Goal: Transaction & Acquisition: Purchase product/service

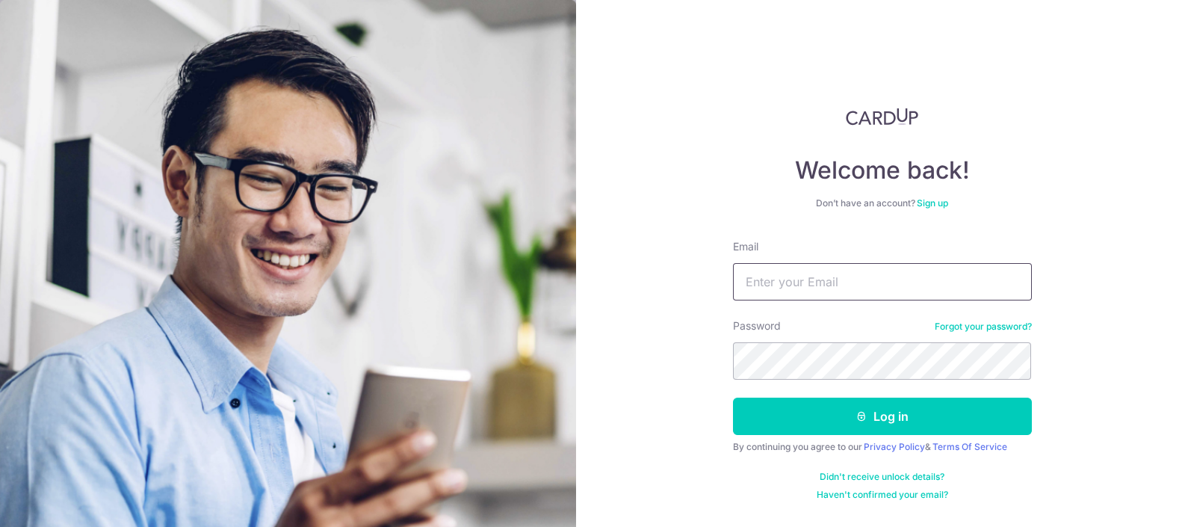
type input "[EMAIL_ADDRESS][DOMAIN_NAME]"
click at [733, 397] on button "Log in" at bounding box center [882, 415] width 299 height 37
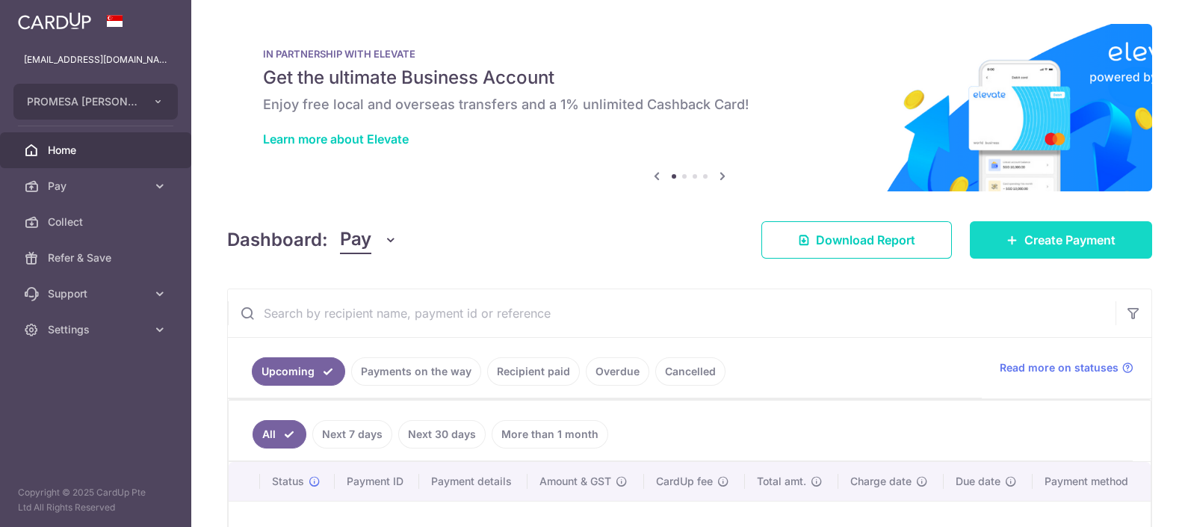
click at [1081, 231] on span "Create Payment" at bounding box center [1069, 240] width 91 height 18
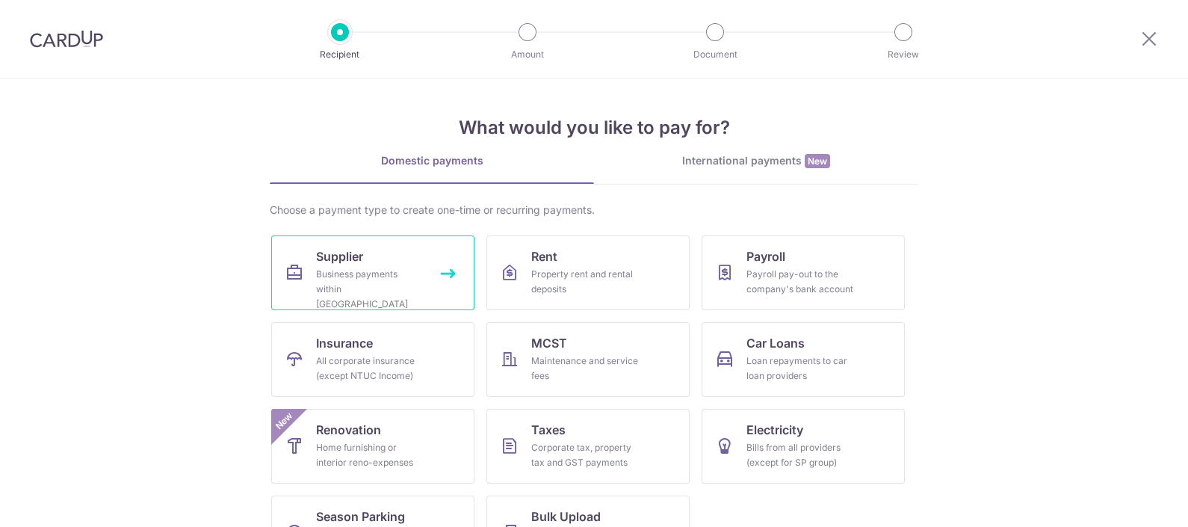
click at [392, 258] on link "Supplier Business payments within [GEOGRAPHIC_DATA]" at bounding box center [372, 272] width 203 height 75
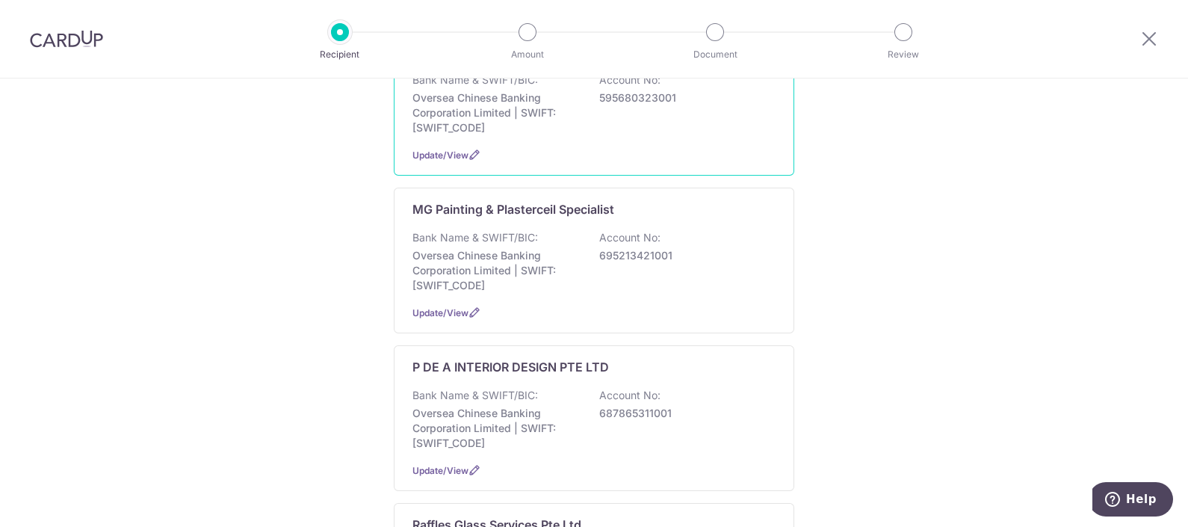
scroll to position [1027, 0]
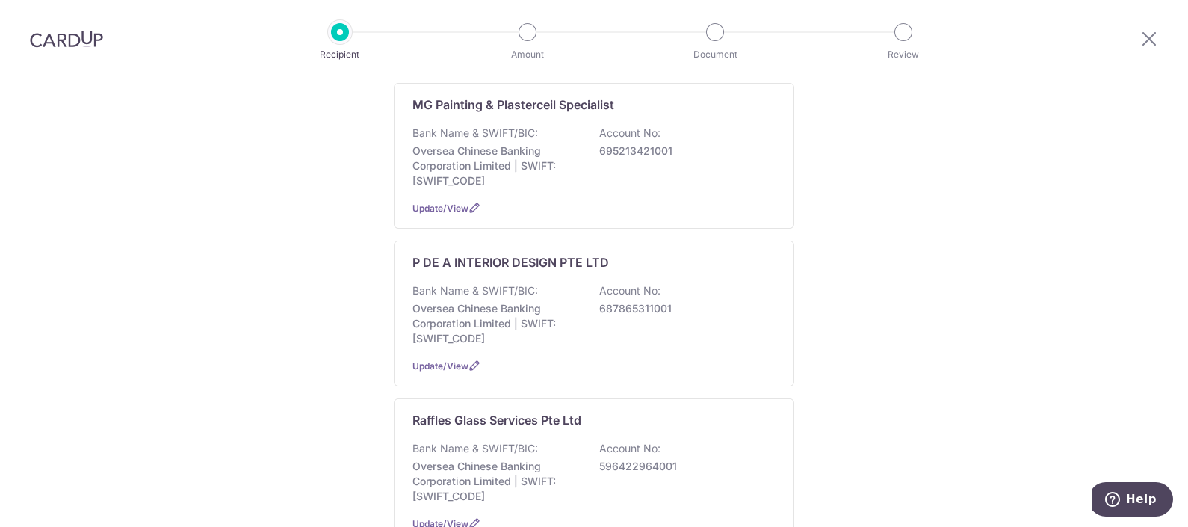
click at [501, 329] on div "P DE A INTERIOR DESIGN PTE LTD Bank Name & SWIFT/BIC: Oversea Chinese Banking C…" at bounding box center [594, 314] width 400 height 146
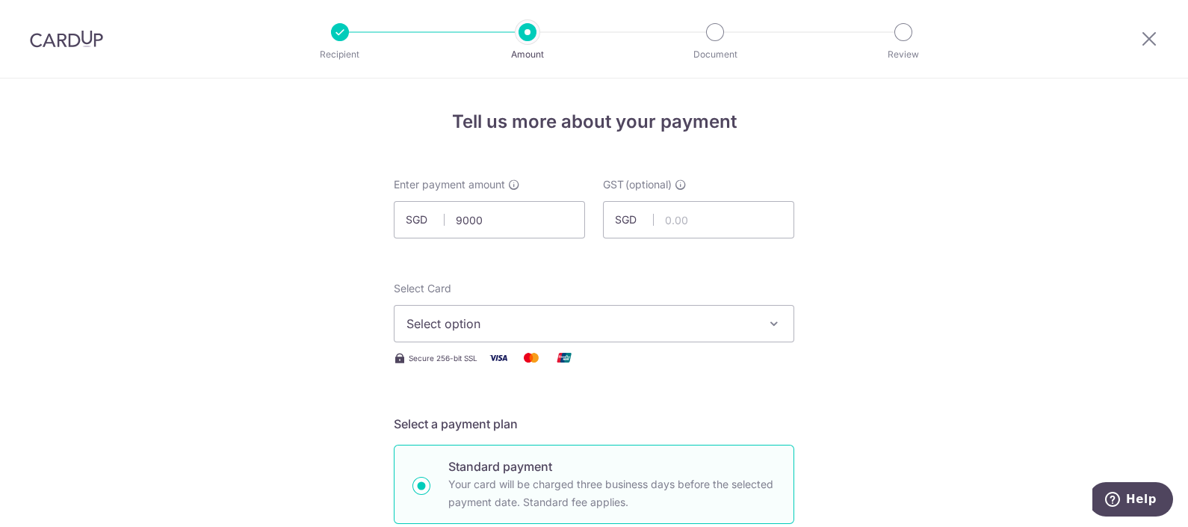
type input "9,000.00"
click at [561, 322] on span "Select option" at bounding box center [580, 324] width 348 height 18
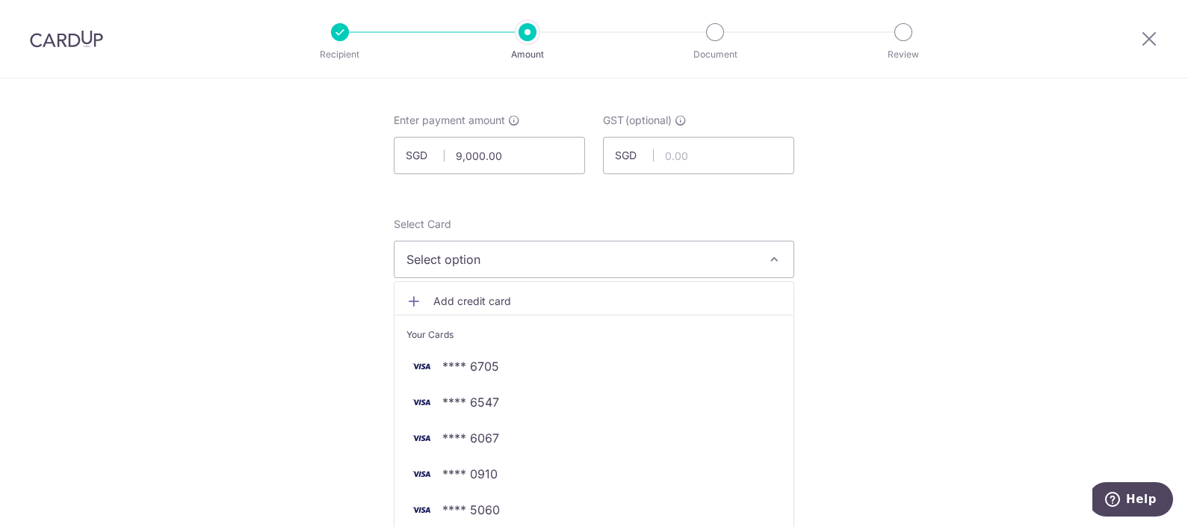
scroll to position [93, 0]
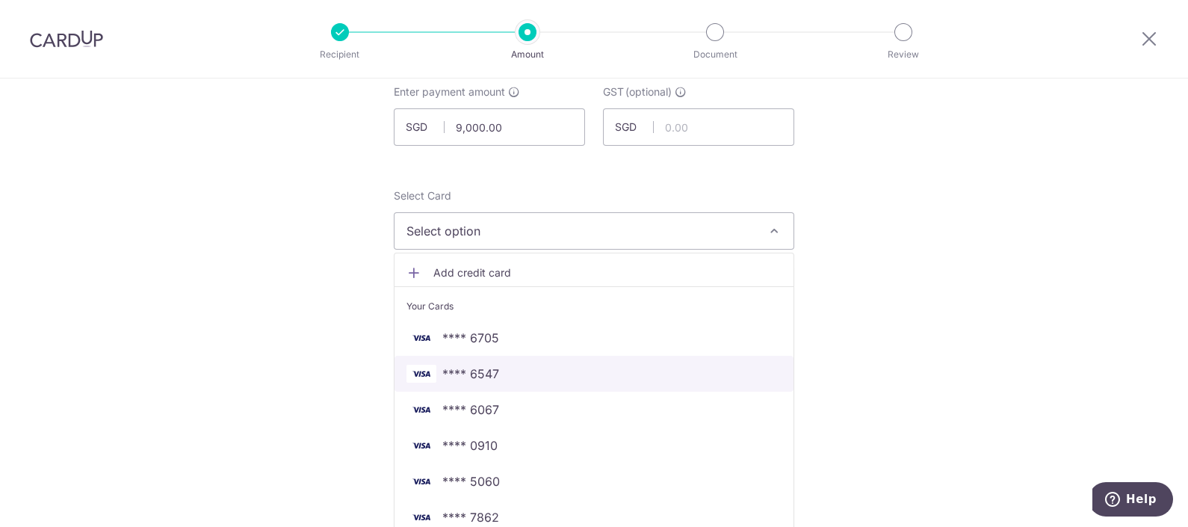
click at [477, 374] on span "**** 6547" at bounding box center [470, 374] width 57 height 18
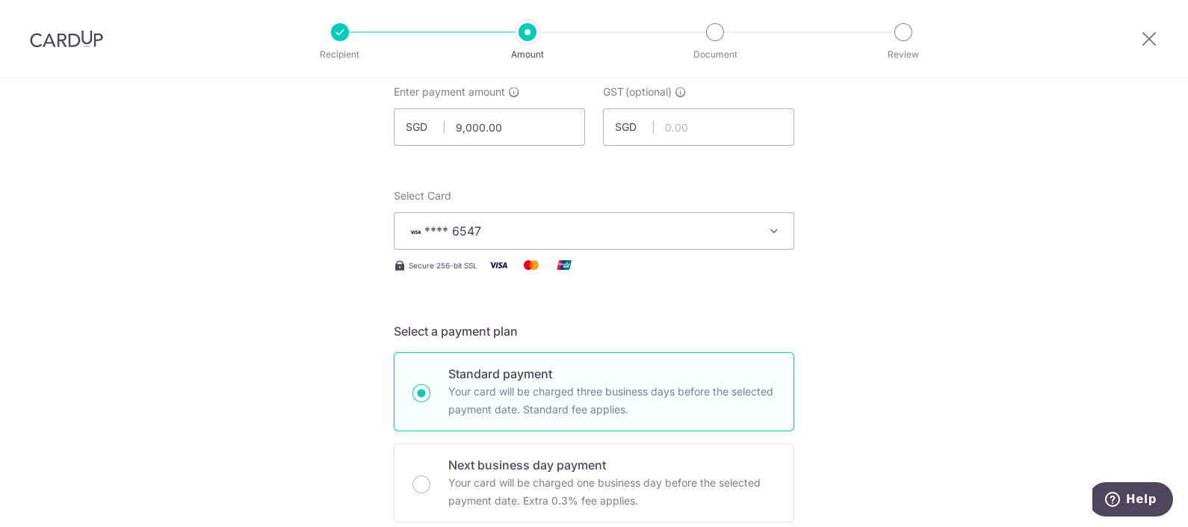
scroll to position [280, 0]
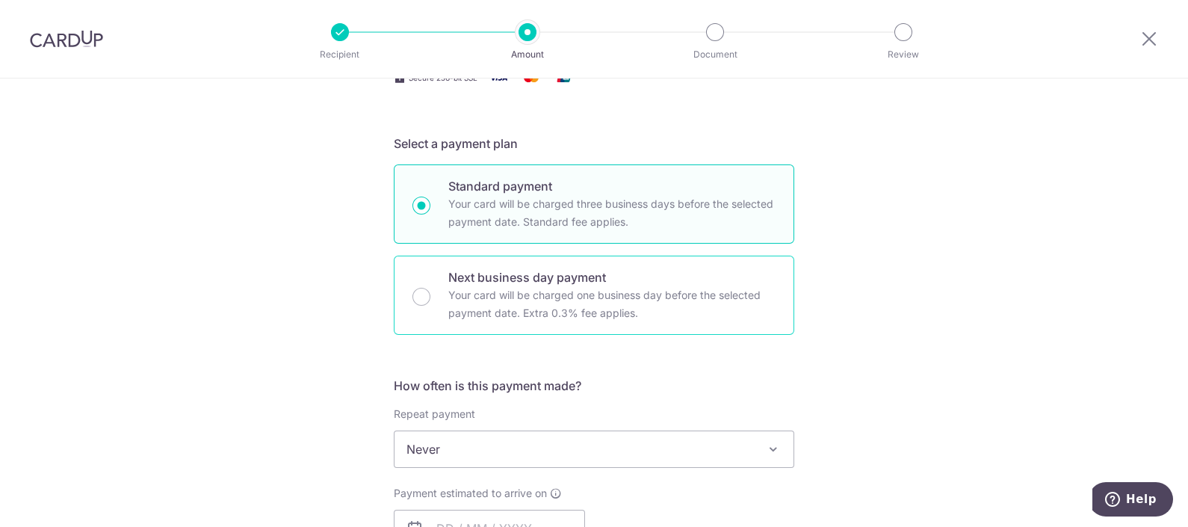
click at [560, 328] on div "Next business day payment Your card will be charged one business day before the…" at bounding box center [594, 295] width 400 height 79
radio input "false"
radio input "true"
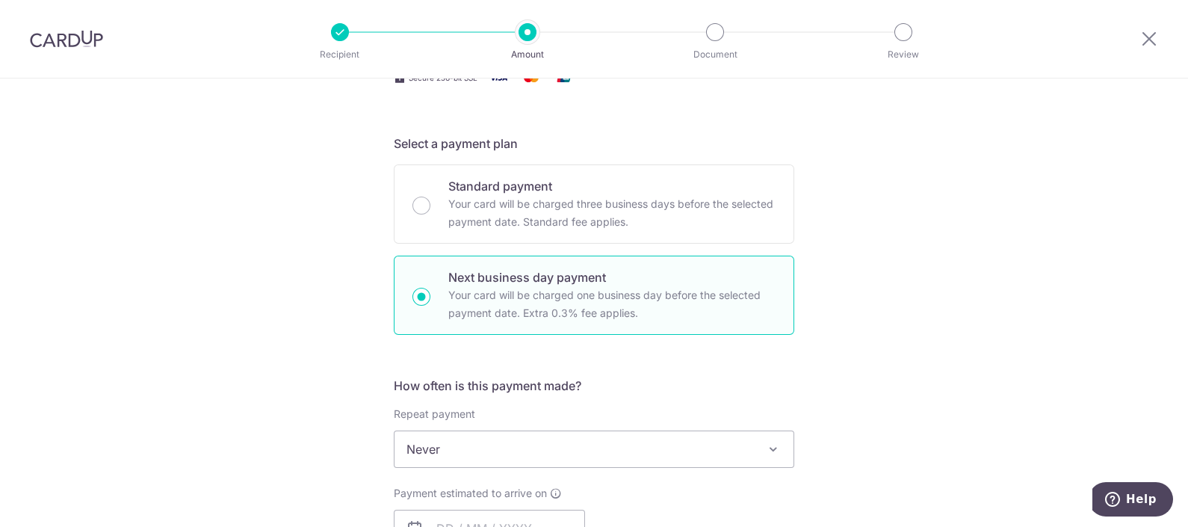
scroll to position [467, 0]
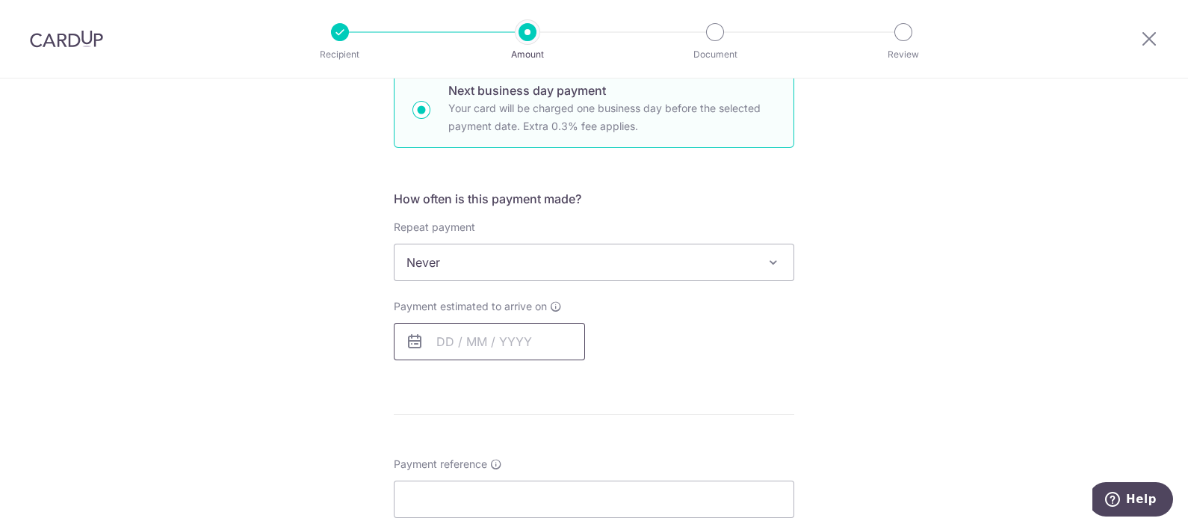
click at [544, 332] on input "text" at bounding box center [489, 341] width 191 height 37
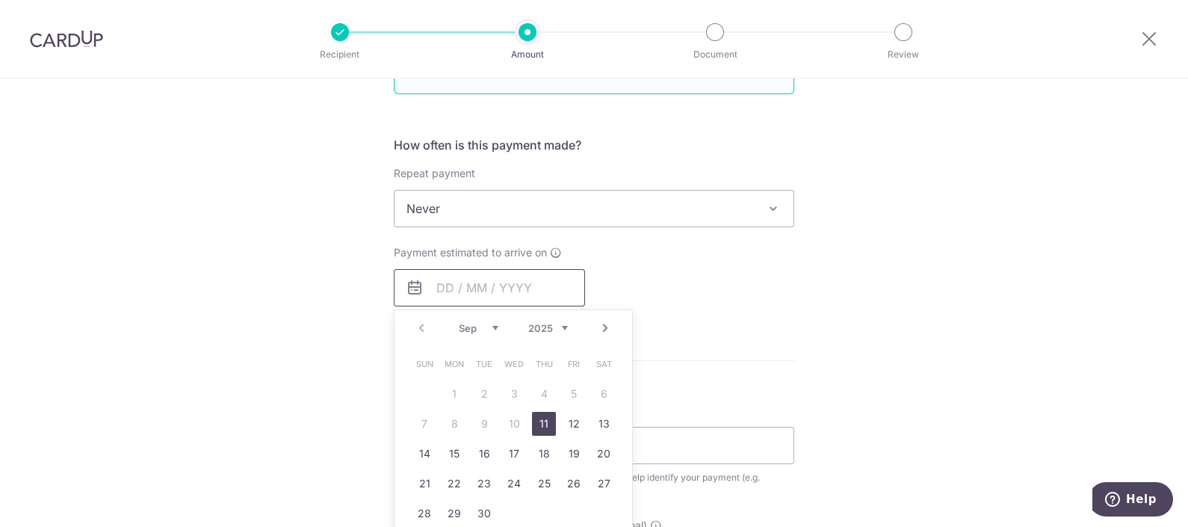
scroll to position [560, 0]
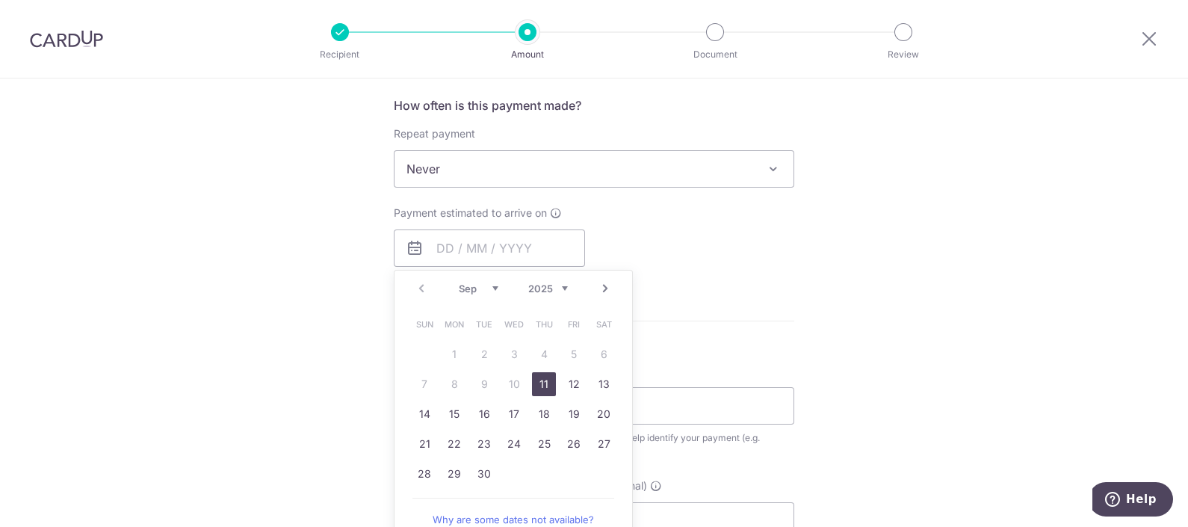
click at [542, 376] on link "11" at bounding box center [544, 384] width 24 height 24
type input "11/09/2025"
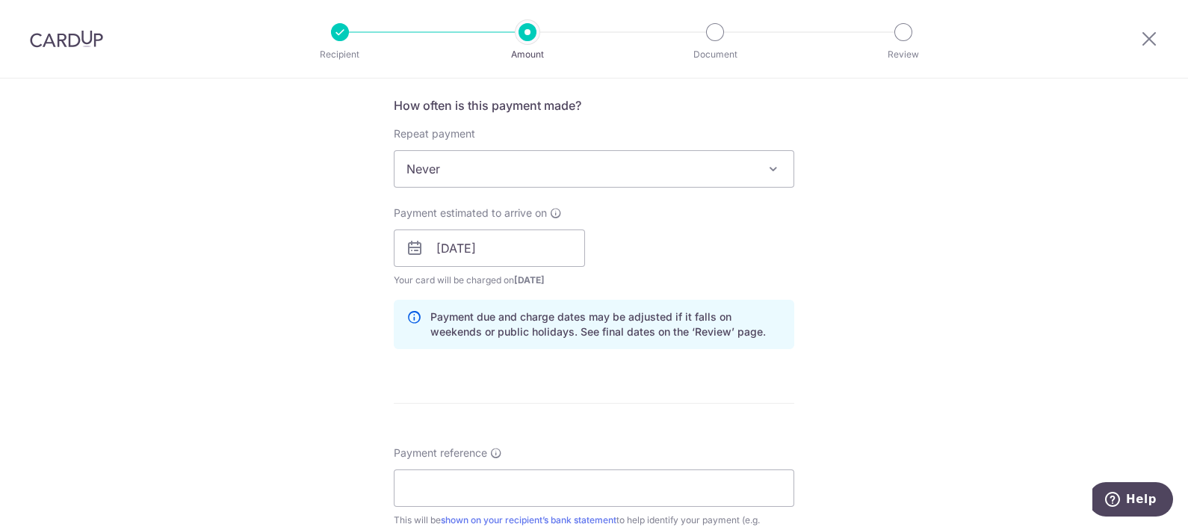
scroll to position [746, 0]
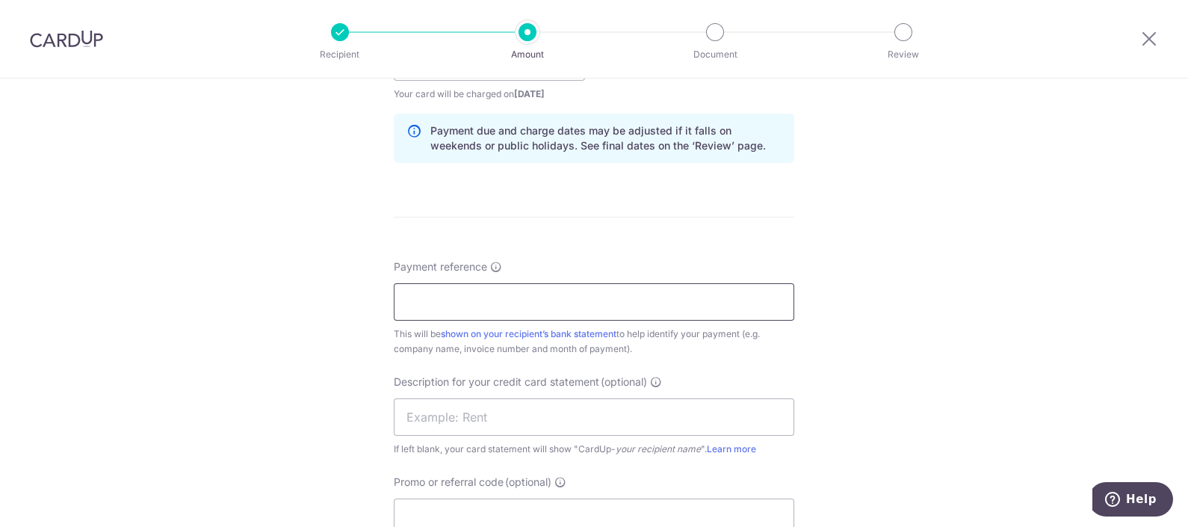
click at [571, 317] on input "Payment reference" at bounding box center [594, 301] width 400 height 37
paste input "INV202563"
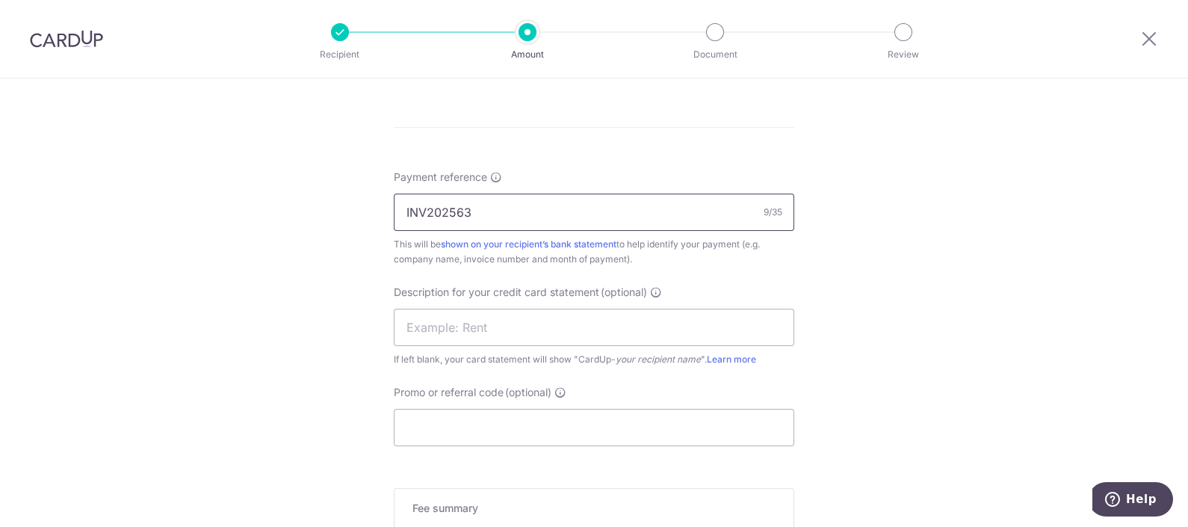
scroll to position [934, 0]
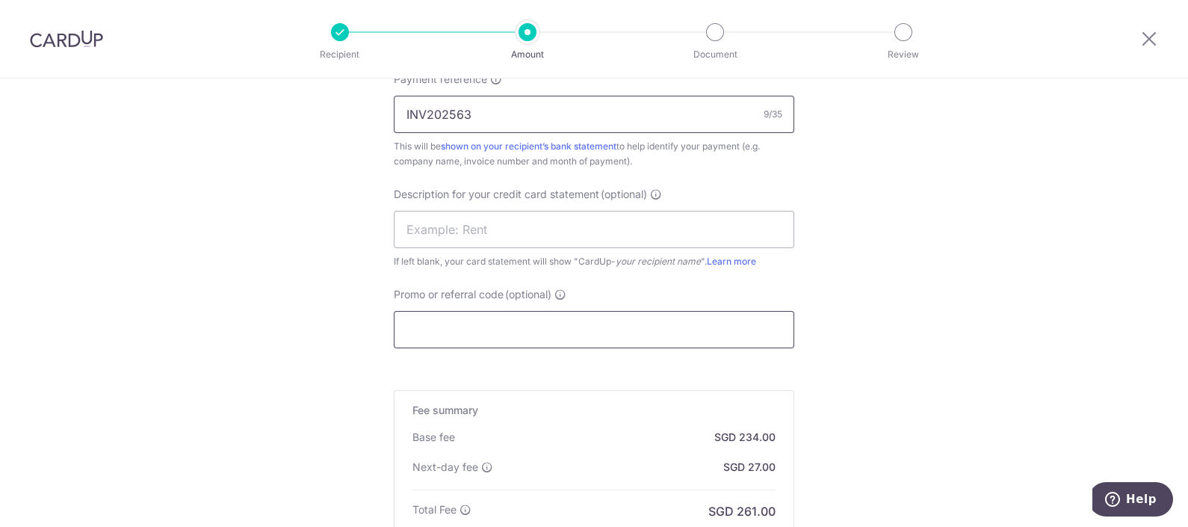
type input "INV202563"
click at [532, 324] on input "Promo or referral code (optional)" at bounding box center [594, 329] width 400 height 37
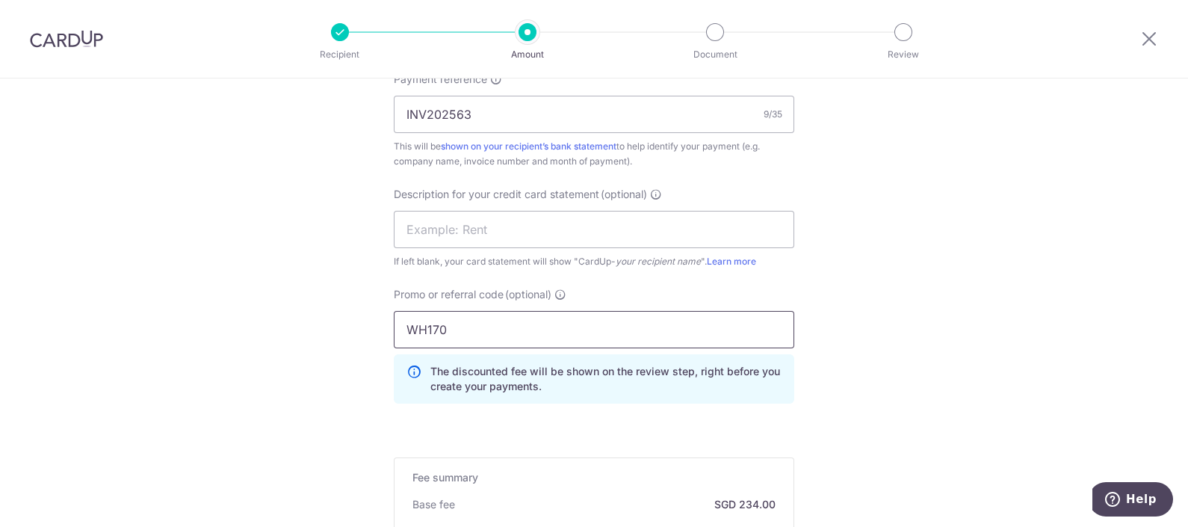
type input "WH170"
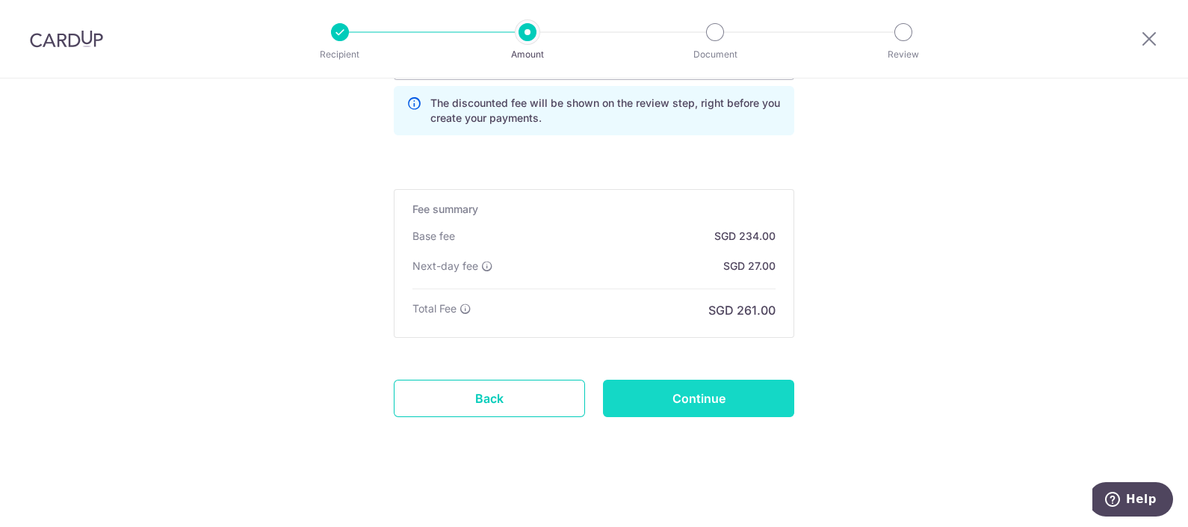
click at [614, 382] on input "Continue" at bounding box center [698, 398] width 191 height 37
type input "Create Schedule"
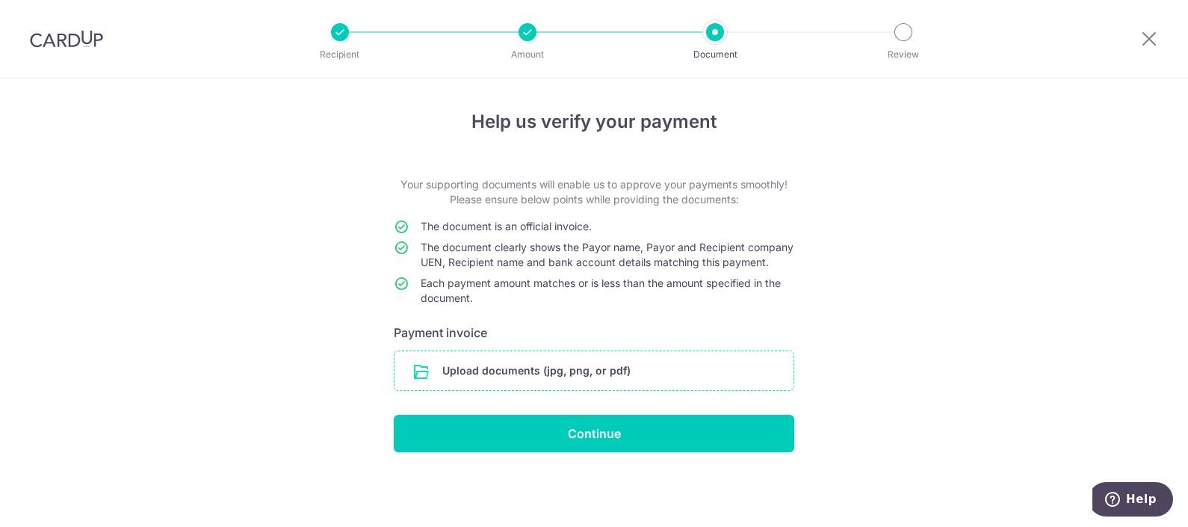
click at [569, 390] on input "file" at bounding box center [593, 370] width 399 height 39
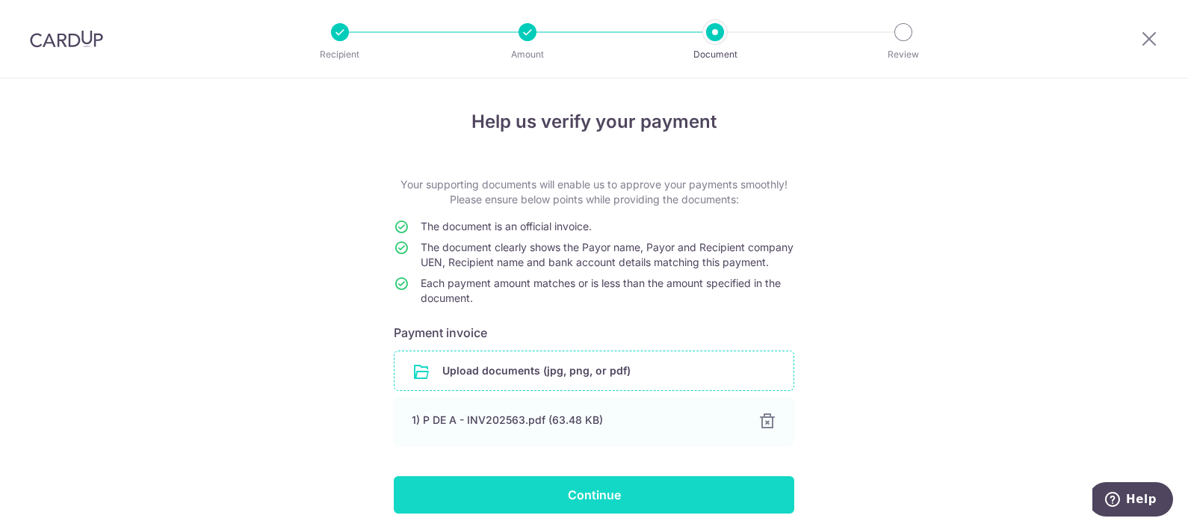
click at [706, 512] on input "Continue" at bounding box center [594, 494] width 400 height 37
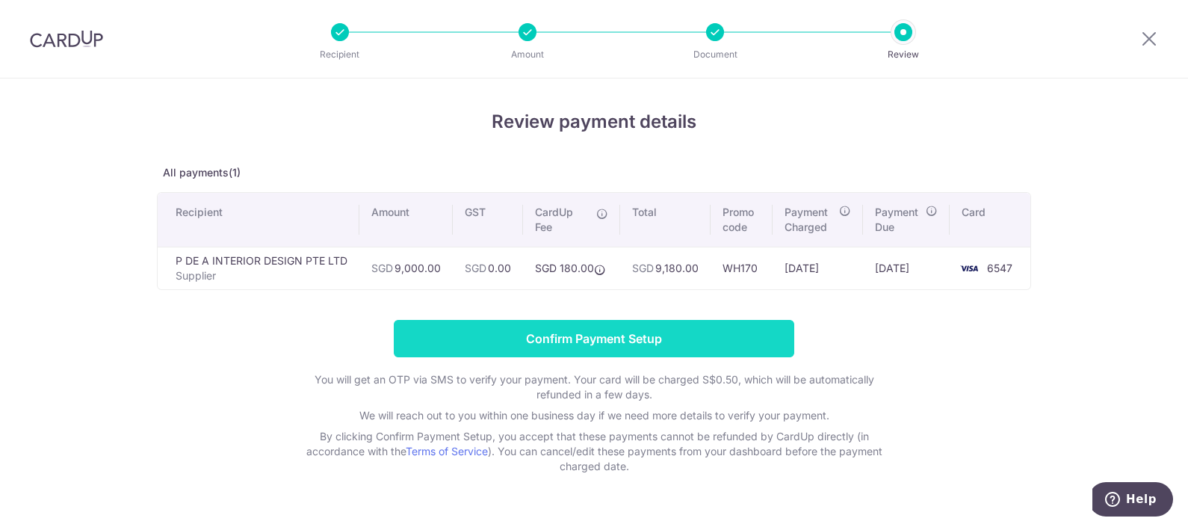
click at [583, 347] on input "Confirm Payment Setup" at bounding box center [594, 338] width 400 height 37
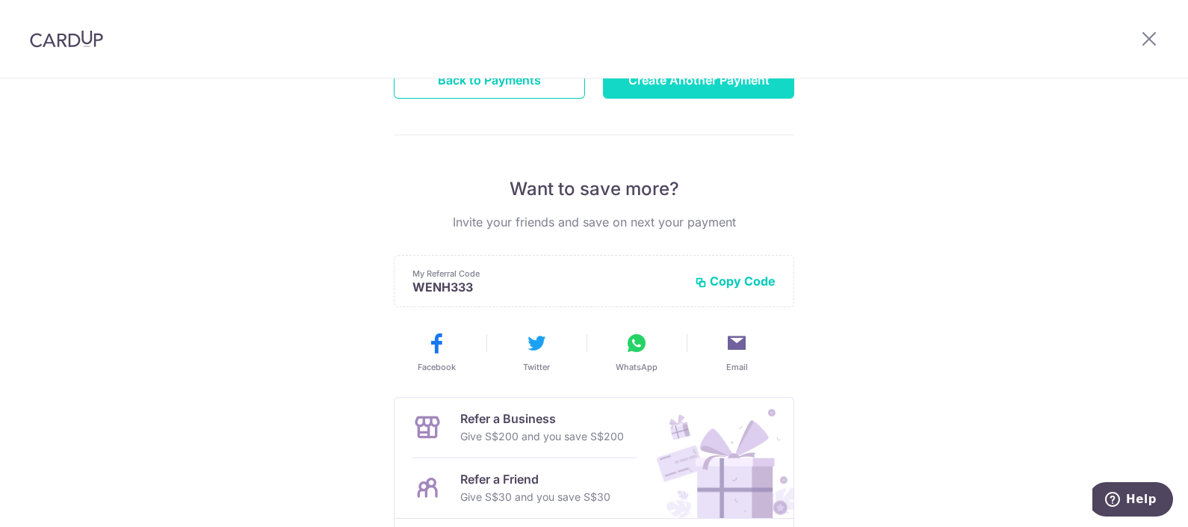
scroll to position [67, 0]
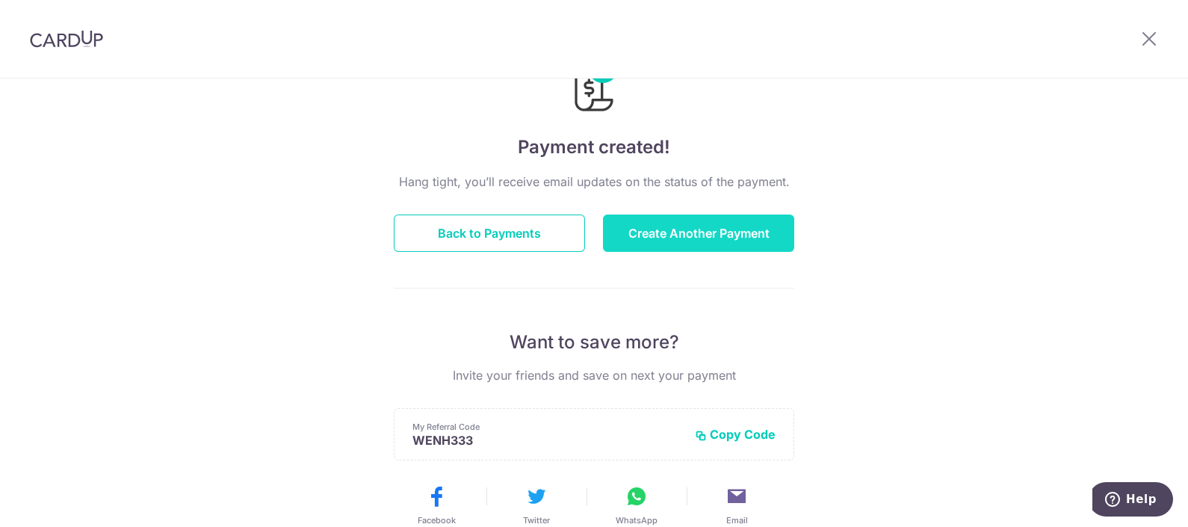
click at [677, 223] on button "Create Another Payment" at bounding box center [698, 232] width 191 height 37
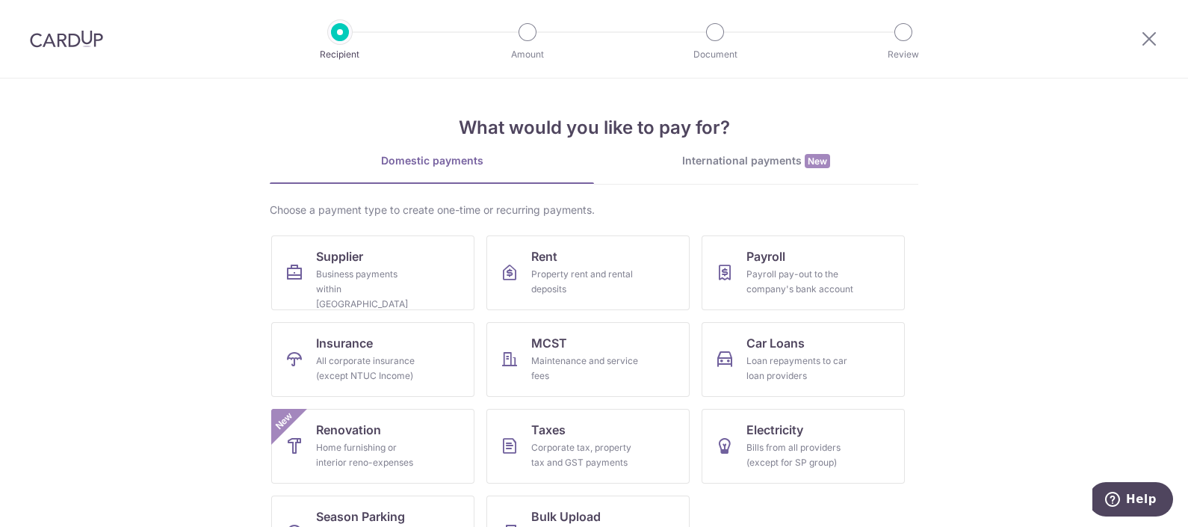
drag, startPoint x: 1012, startPoint y: 133, endPoint x: 980, endPoint y: 149, distance: 36.1
click at [1012, 133] on section "What would you like to pay for? Domestic payments International payments New Ch…" at bounding box center [594, 302] width 1188 height 448
click at [324, 300] on link "Supplier Business payments within Singapore" at bounding box center [372, 272] width 203 height 75
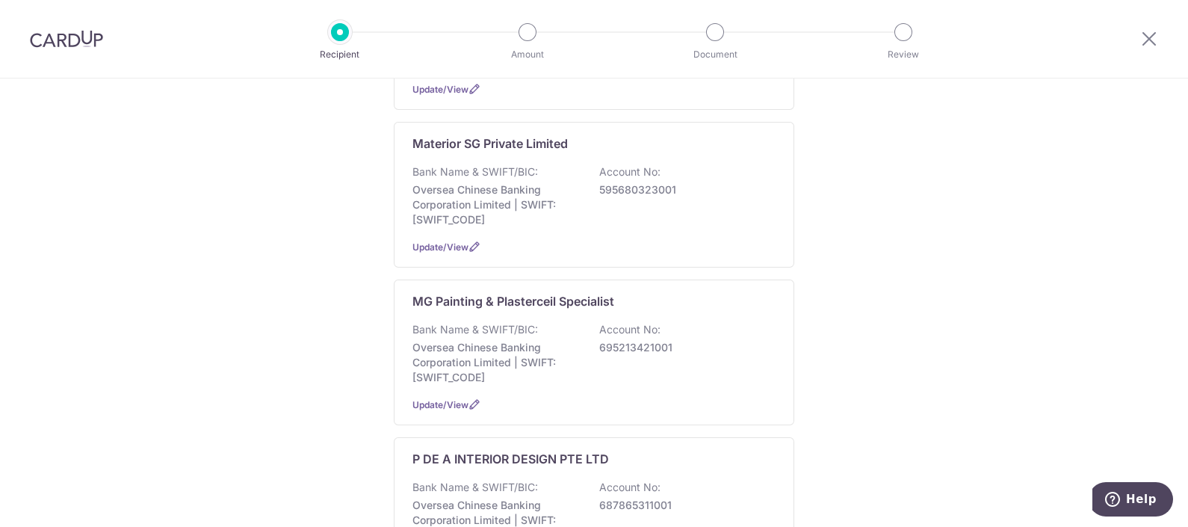
scroll to position [934, 0]
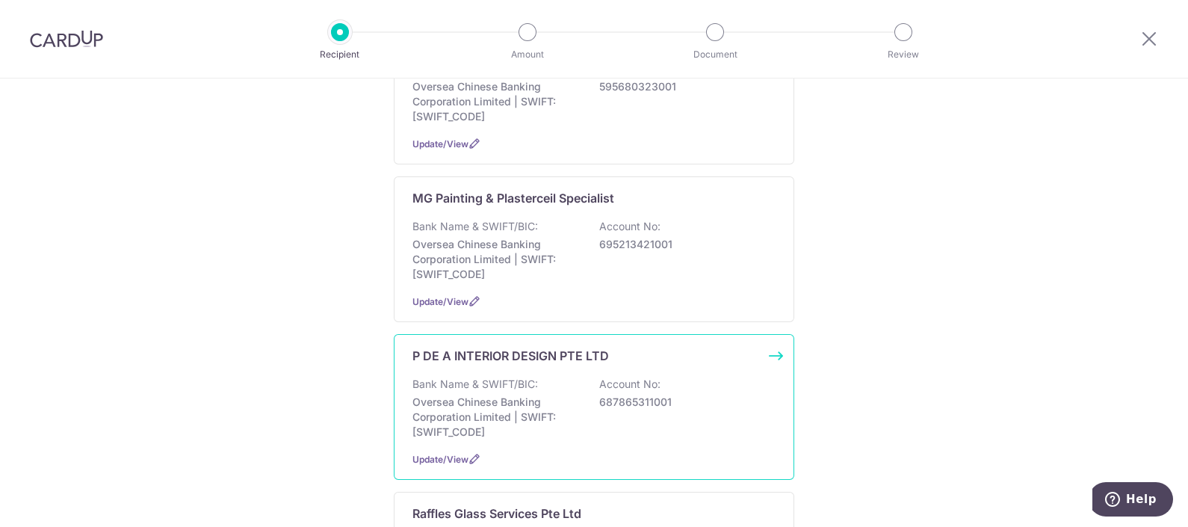
click at [533, 377] on p "Bank Name & SWIFT/BIC:" at bounding box center [475, 384] width 126 height 15
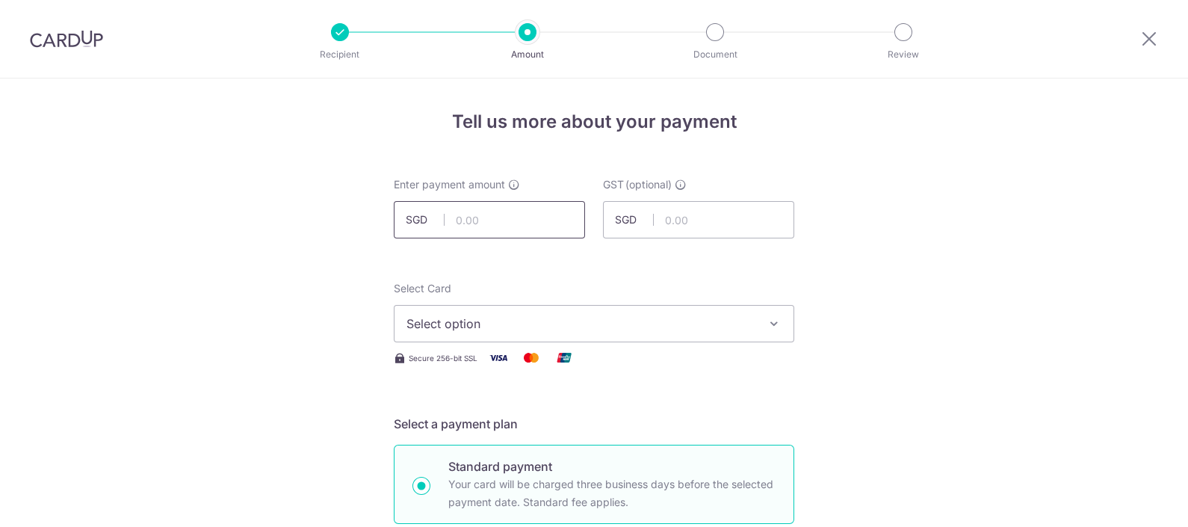
drag, startPoint x: 0, startPoint y: 0, endPoint x: 489, endPoint y: 232, distance: 541.1
click at [489, 232] on input "text" at bounding box center [489, 219] width 191 height 37
type input "5,200.00"
click at [486, 315] on span "Select option" at bounding box center [580, 324] width 348 height 18
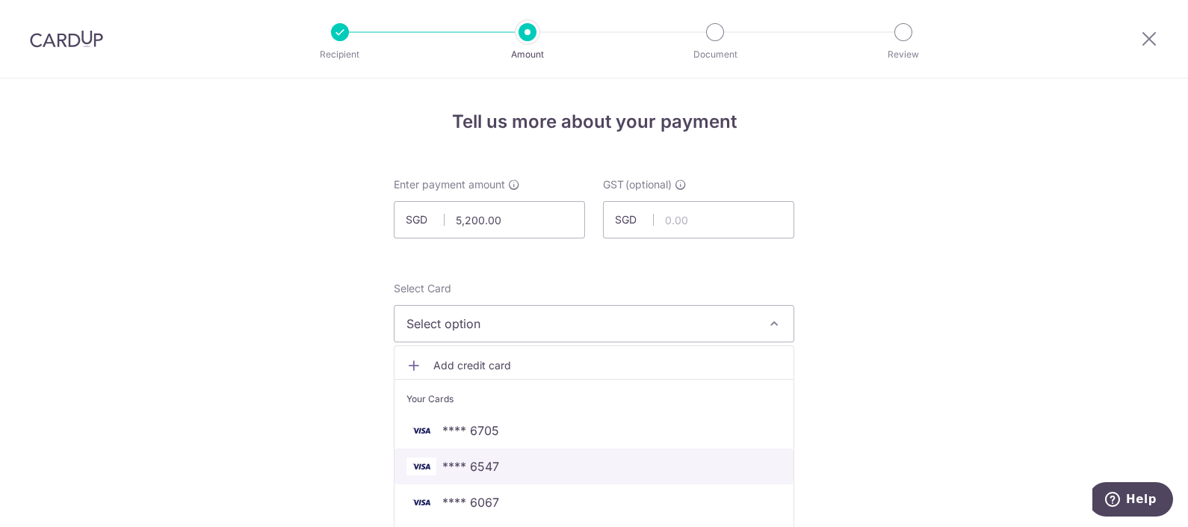
click at [482, 463] on span "**** 6547" at bounding box center [470, 466] width 57 height 18
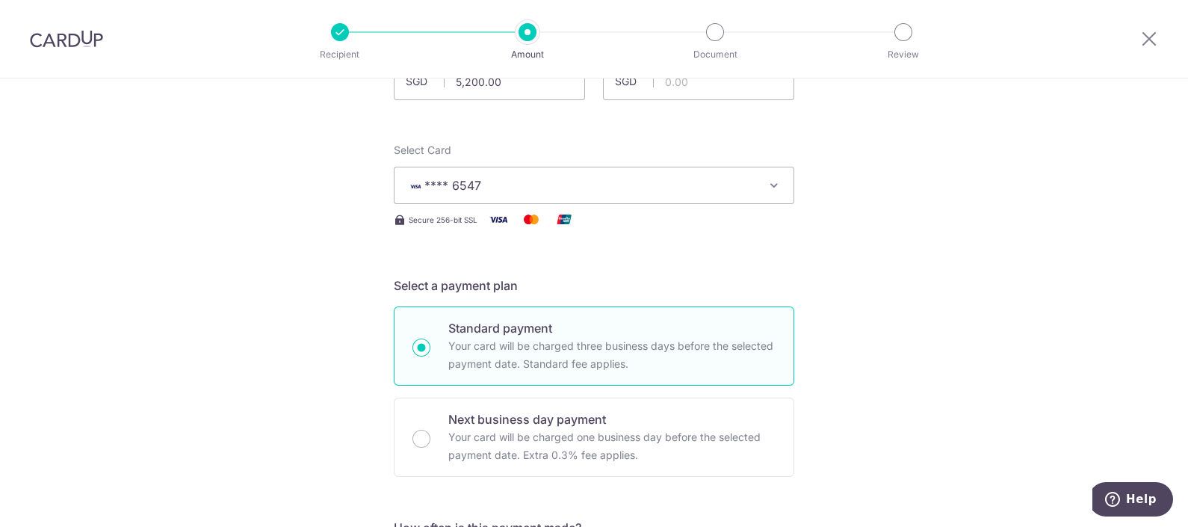
scroll to position [186, 0]
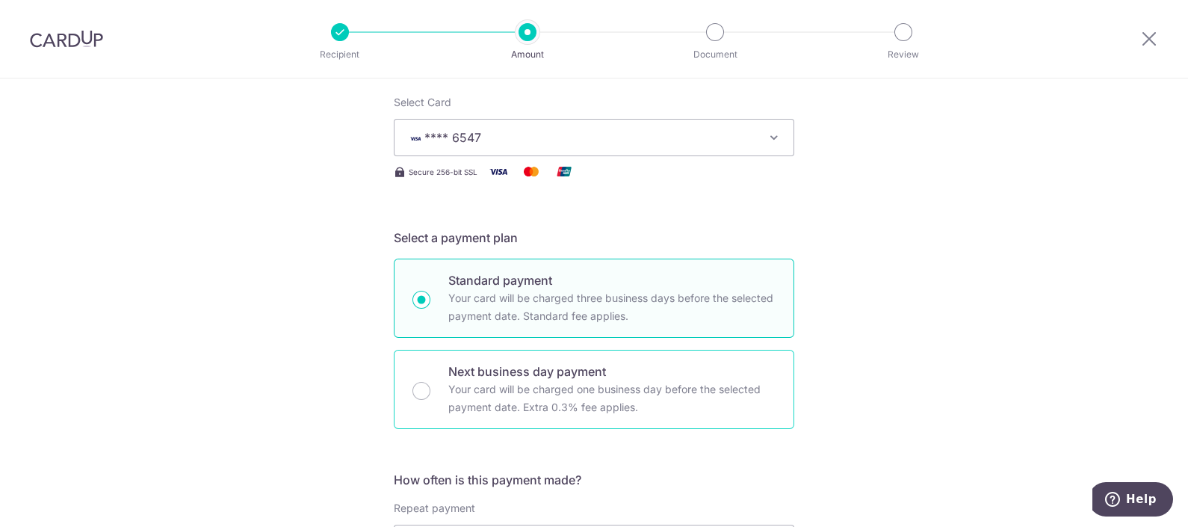
click at [514, 386] on p "Your card will be charged one business day before the selected payment date. Ex…" at bounding box center [611, 398] width 327 height 36
click at [430, 386] on input "Next business day payment Your card will be charged one business day before the…" at bounding box center [421, 391] width 18 height 18
radio input "false"
radio input "true"
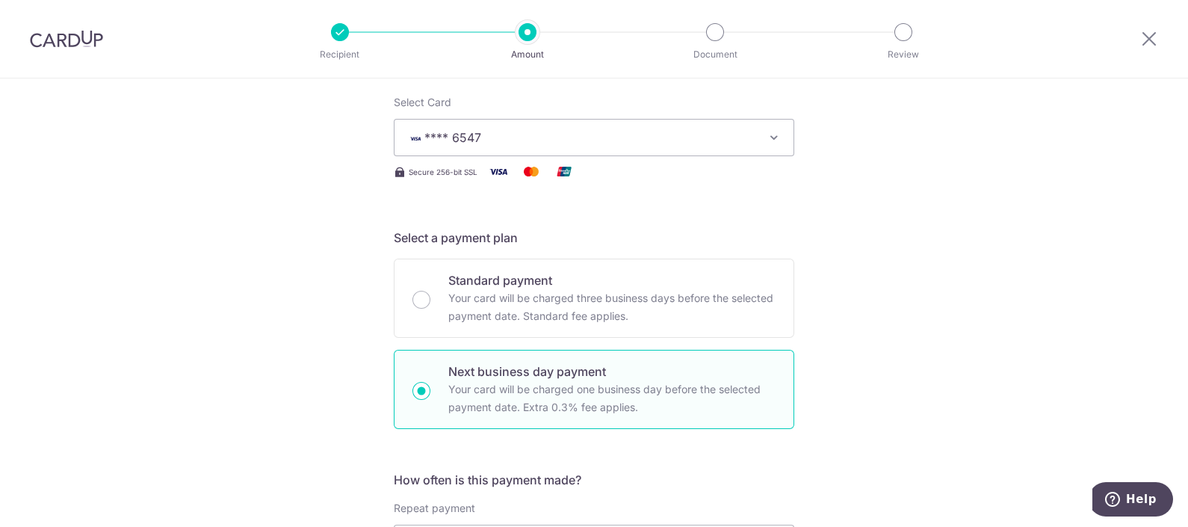
scroll to position [467, 0]
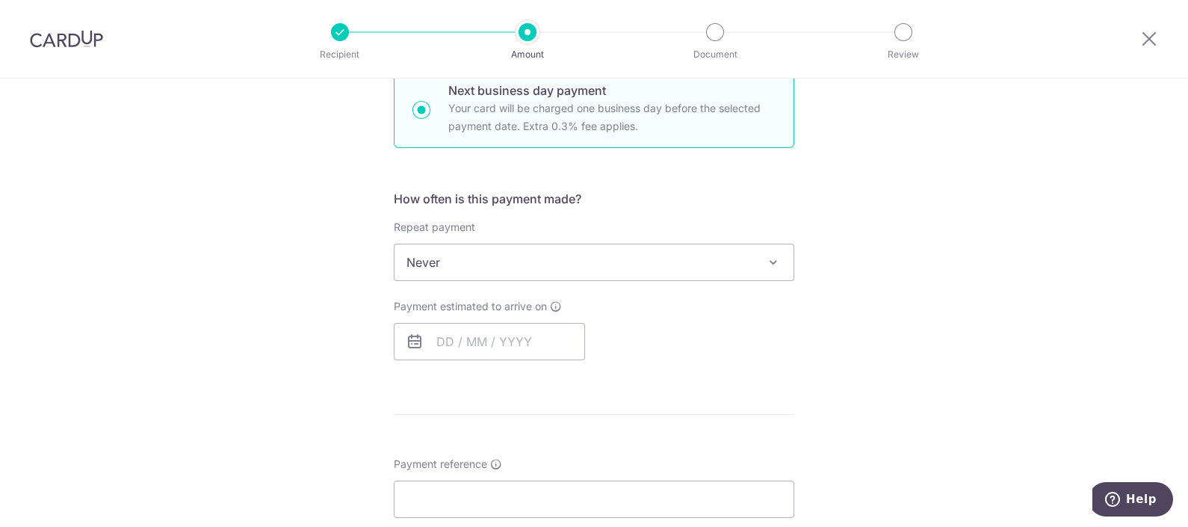
click at [488, 364] on div "How often is this payment made? Repeat payment Never Every week Every month Eve…" at bounding box center [594, 281] width 400 height 182
click at [506, 340] on input "text" at bounding box center [489, 341] width 191 height 37
click at [536, 472] on link "11" at bounding box center [544, 477] width 24 height 24
type input "11/09/2025"
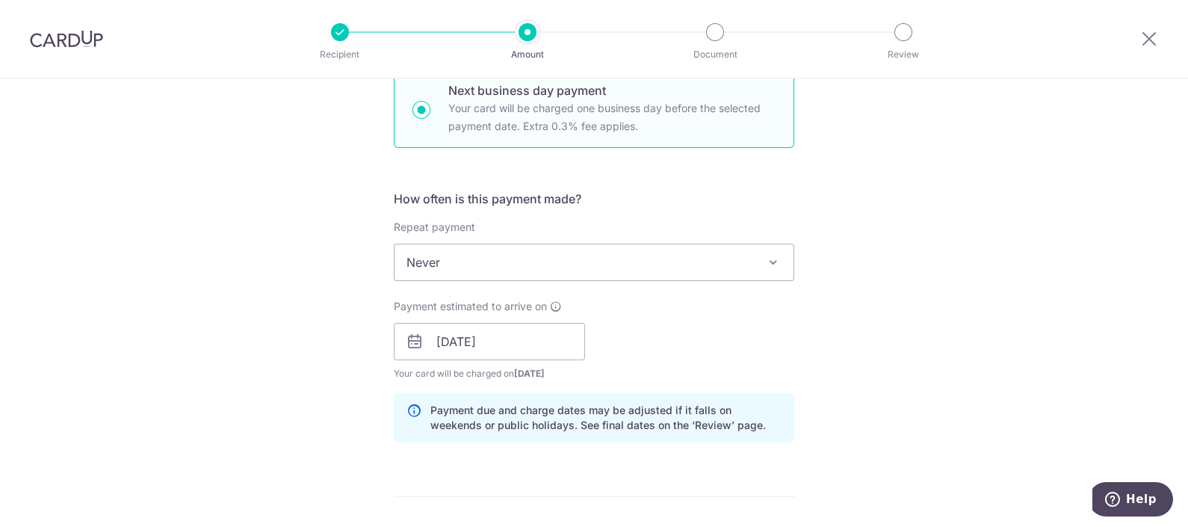
scroll to position [746, 0]
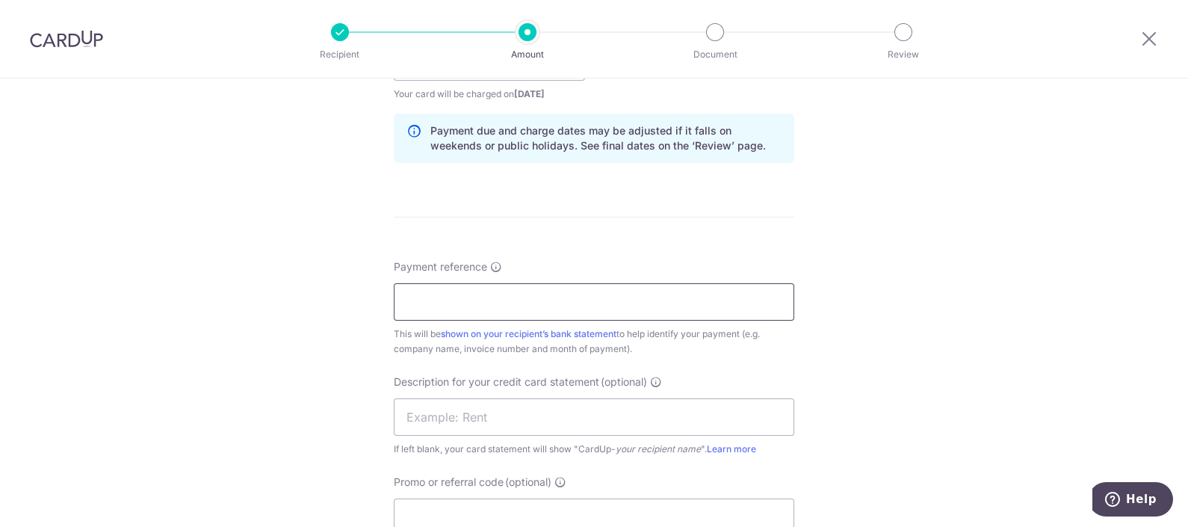
click at [501, 290] on input "Payment reference" at bounding box center [594, 301] width 400 height 37
type input "INV202563"
type input "WH170"
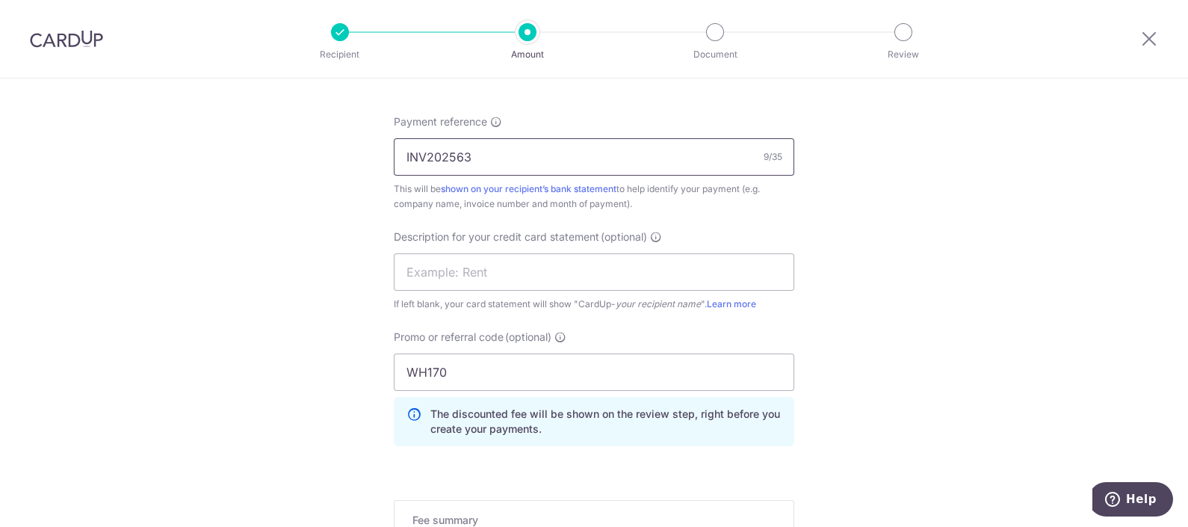
scroll to position [893, 0]
click at [514, 168] on input "INV202563" at bounding box center [594, 155] width 400 height 37
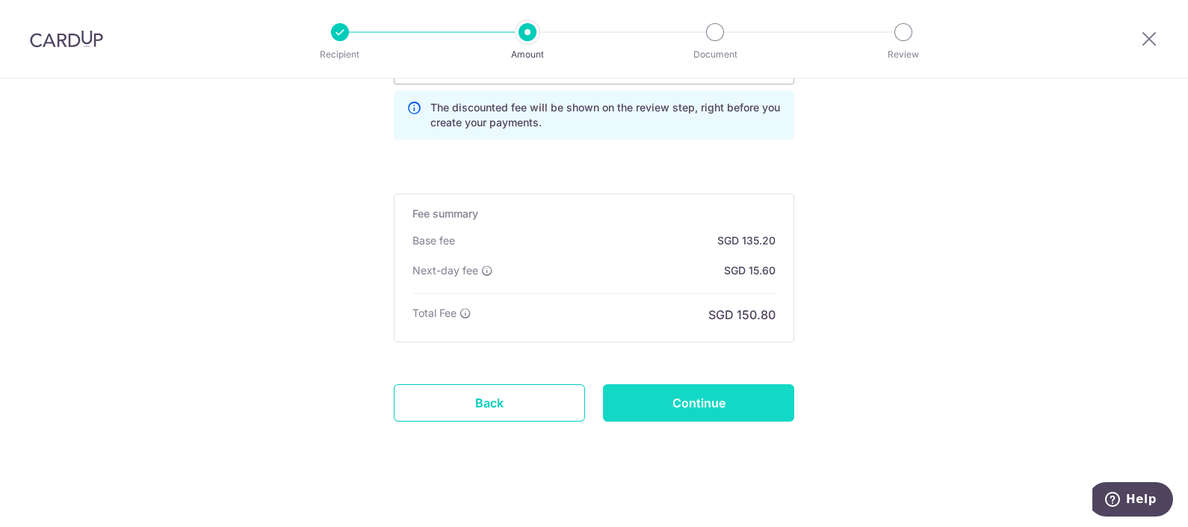
scroll to position [1202, 0]
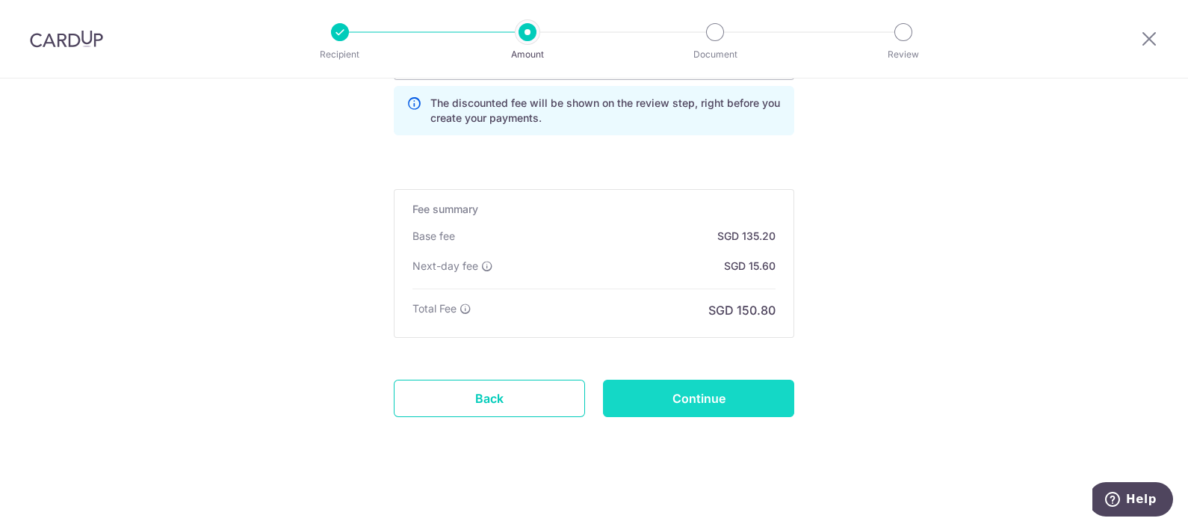
type input "INV202564"
click at [655, 403] on input "Continue" at bounding box center [698, 398] width 191 height 37
type input "Create Schedule"
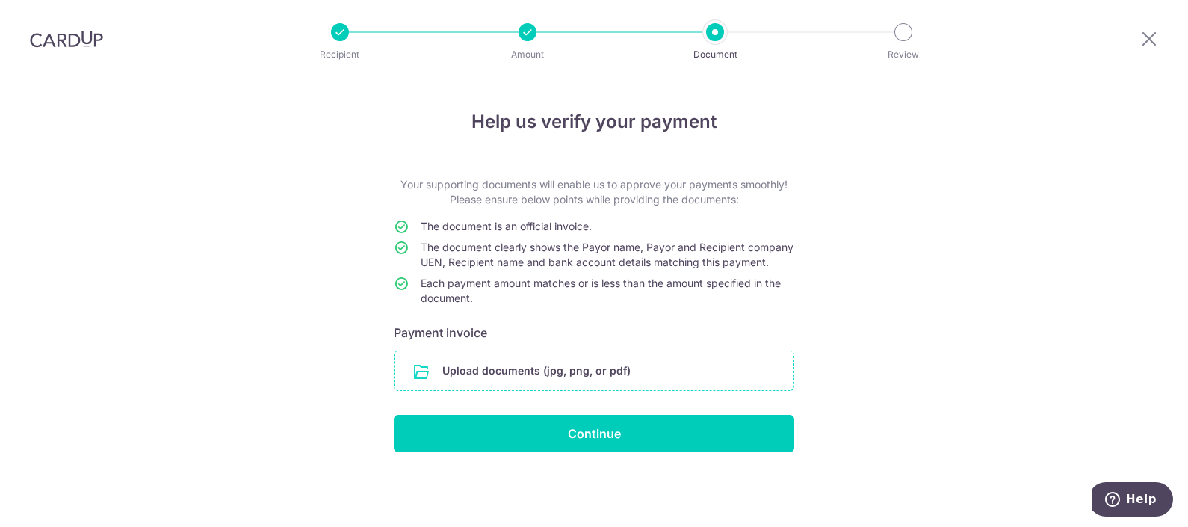
click at [564, 390] on input "file" at bounding box center [593, 370] width 399 height 39
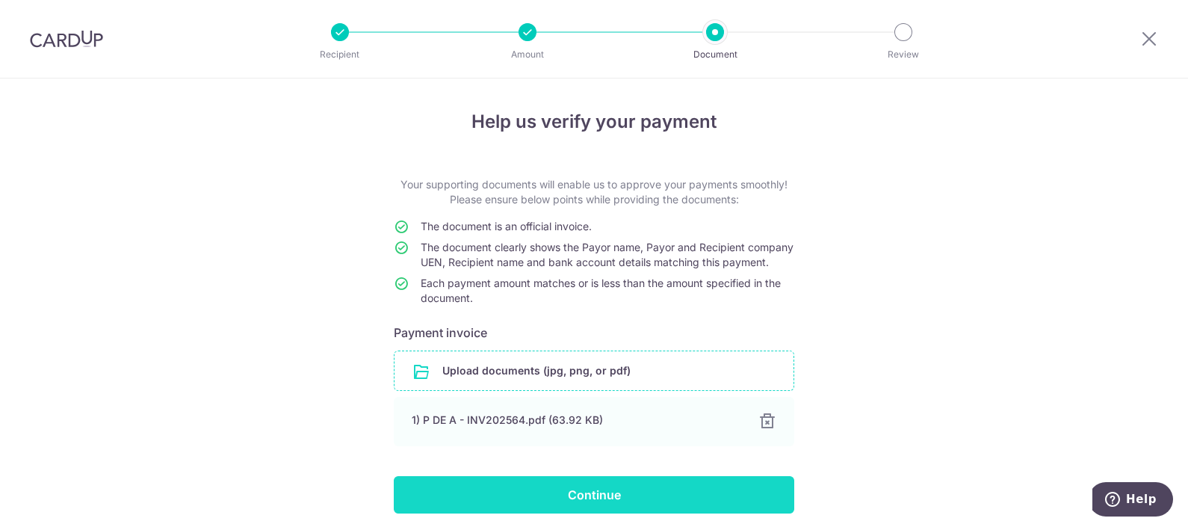
click at [587, 511] on input "Continue" at bounding box center [594, 494] width 400 height 37
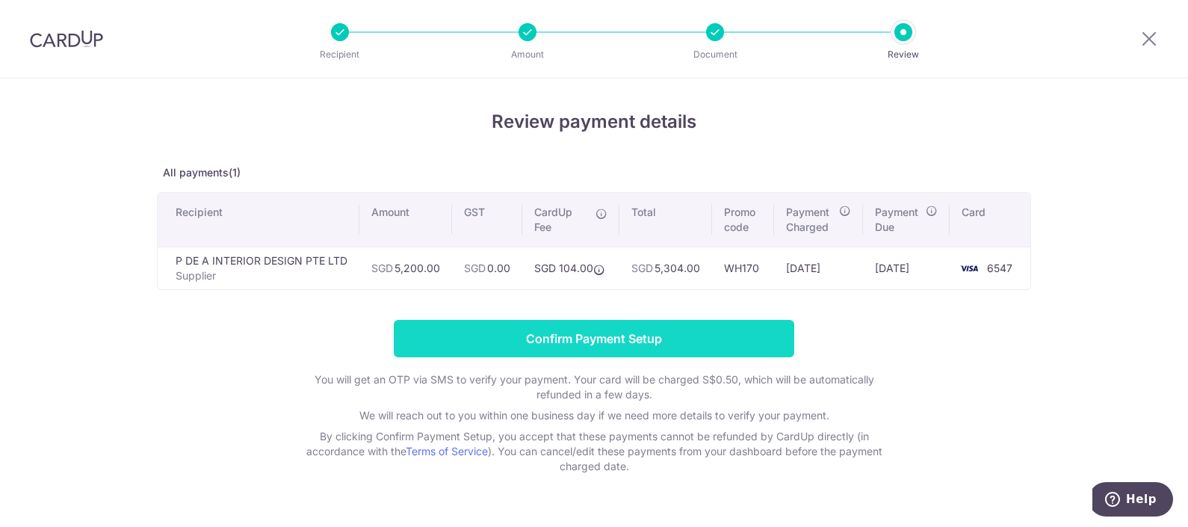
click at [661, 325] on input "Confirm Payment Setup" at bounding box center [594, 338] width 400 height 37
